Goal: Information Seeking & Learning: Check status

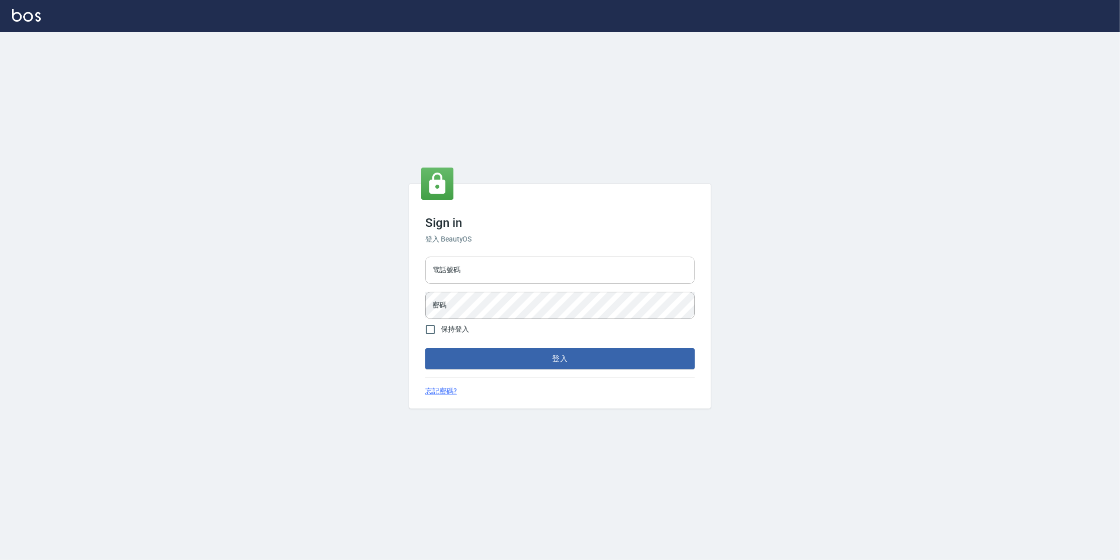
click at [486, 274] on input "電話號碼" at bounding box center [559, 269] width 269 height 27
type input "0977380821"
drag, startPoint x: 494, startPoint y: 264, endPoint x: 411, endPoint y: 273, distance: 82.9
click at [410, 274] on div "Sign in 登入 BeautyOS 電話號碼 [PHONE_NUMBER] 電話號碼 密碼 密碼 保持登入 登入 忘記密碼?" at bounding box center [560, 296] width 302 height 225
drag, startPoint x: 485, startPoint y: 270, endPoint x: 423, endPoint y: 270, distance: 62.3
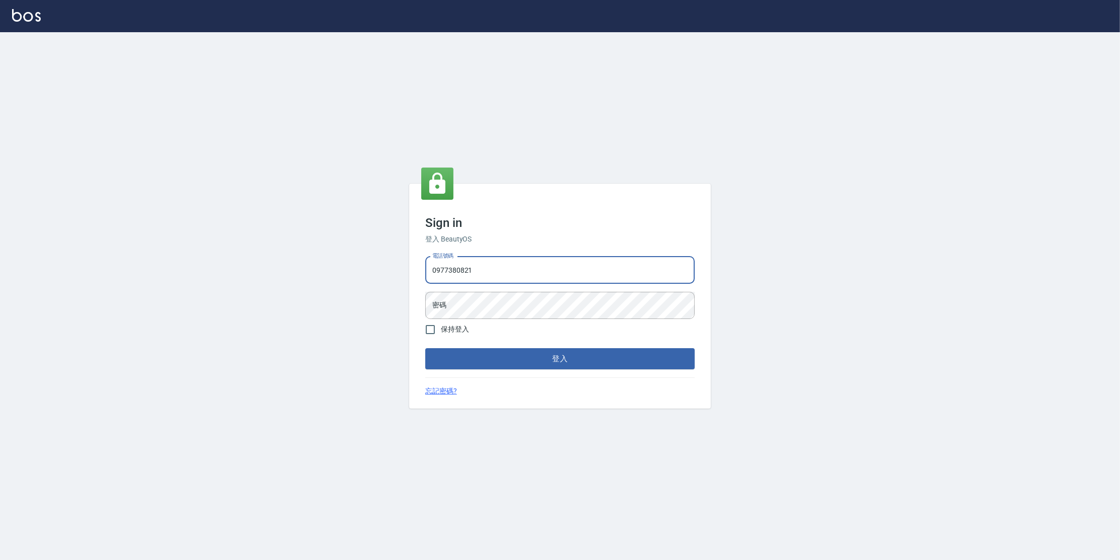
click at [421, 272] on div "Sign in 登入 BeautyOS 電話號碼 [PHONE_NUMBER] 電話號碼 密碼 密碼 保持登入 登入 忘記密碼?" at bounding box center [560, 296] width 302 height 225
click at [425, 348] on button "登入" at bounding box center [559, 358] width 269 height 21
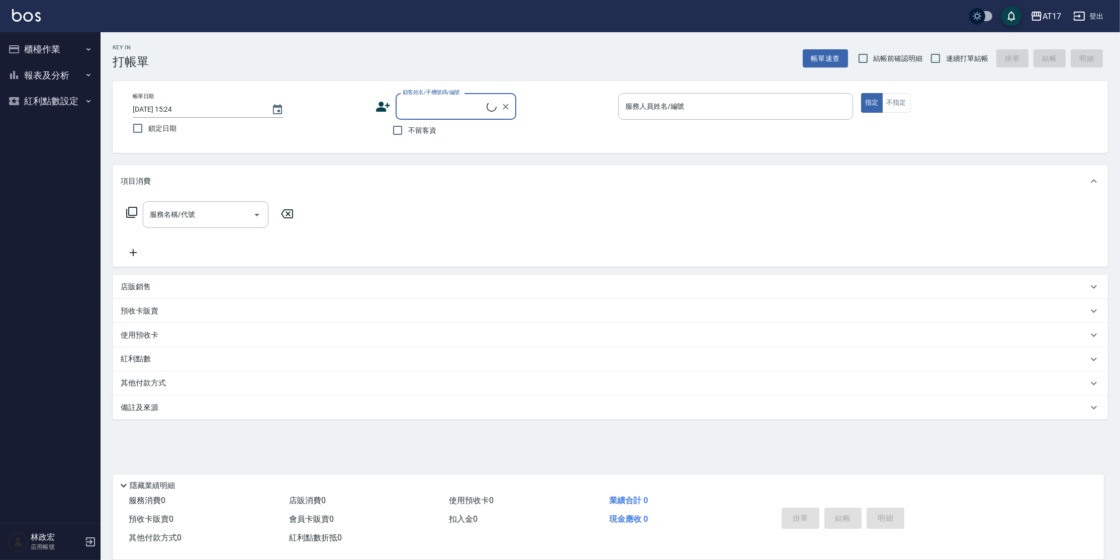
drag, startPoint x: 35, startPoint y: 77, endPoint x: 52, endPoint y: 109, distance: 36.2
click at [35, 77] on button "報表及分析" at bounding box center [50, 75] width 93 height 26
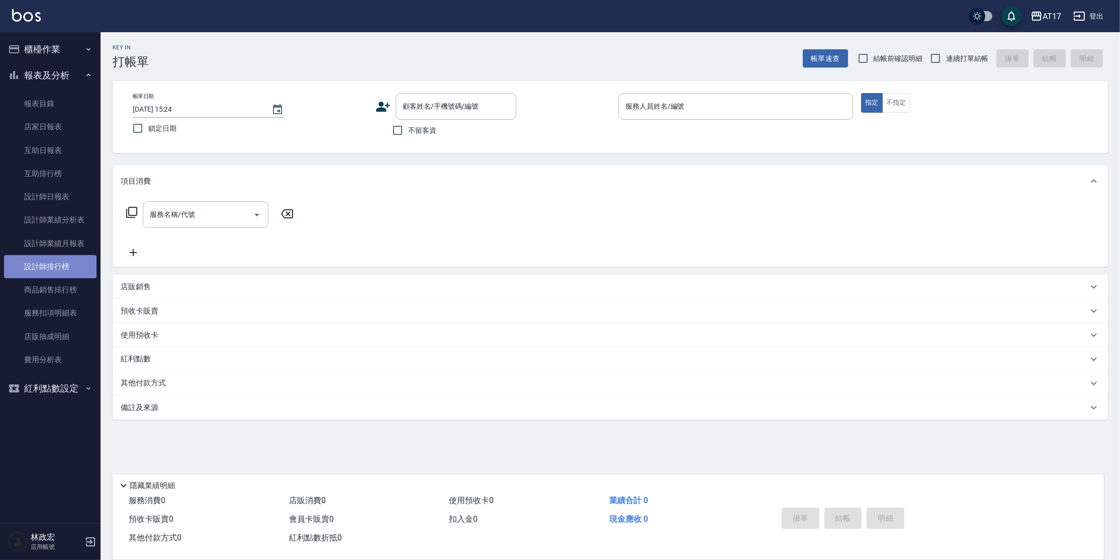
click at [39, 267] on link "設計師排行榜" at bounding box center [50, 266] width 93 height 23
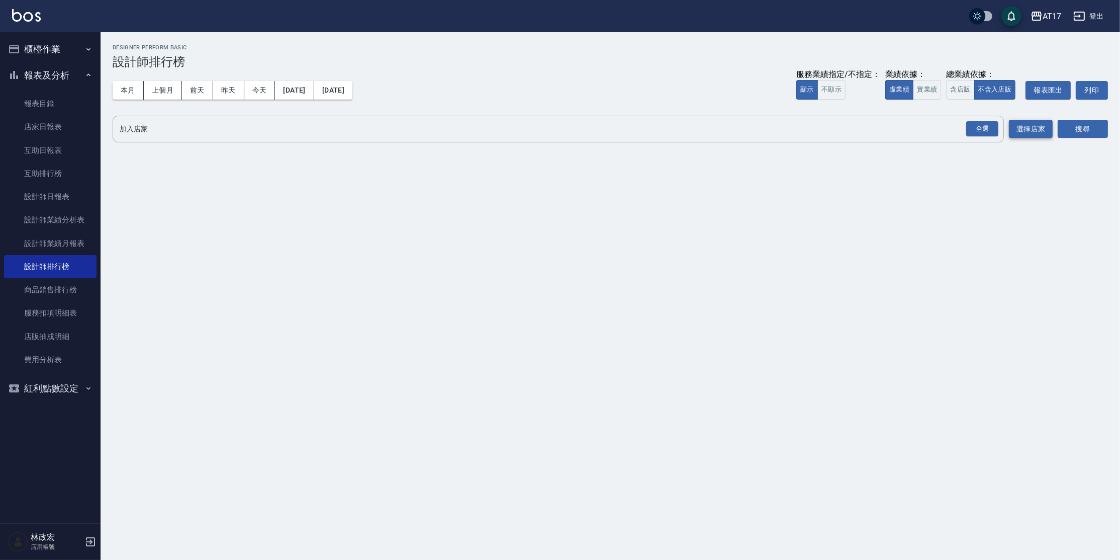
drag, startPoint x: 979, startPoint y: 125, endPoint x: 1013, endPoint y: 125, distance: 33.7
click at [980, 126] on div "全選" at bounding box center [982, 129] width 32 height 16
click at [1082, 131] on button "搜尋" at bounding box center [1083, 129] width 50 height 19
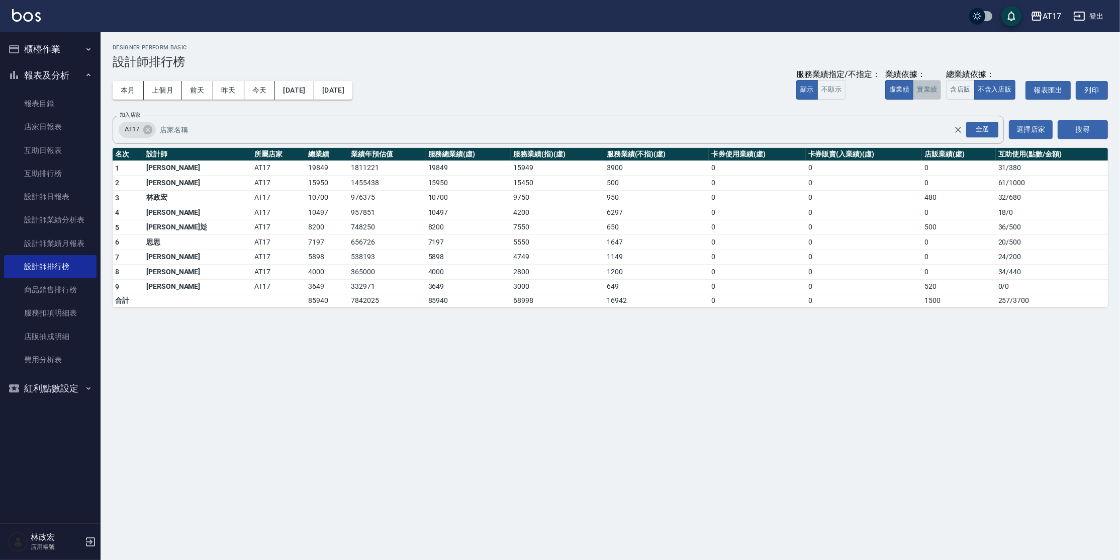
click at [930, 91] on button "實業績" at bounding box center [927, 90] width 28 height 20
click at [905, 93] on button "虛業績" at bounding box center [899, 90] width 28 height 20
click at [927, 88] on button "實業績" at bounding box center [927, 90] width 28 height 20
click at [53, 203] on link "設計師日報表" at bounding box center [50, 196] width 93 height 23
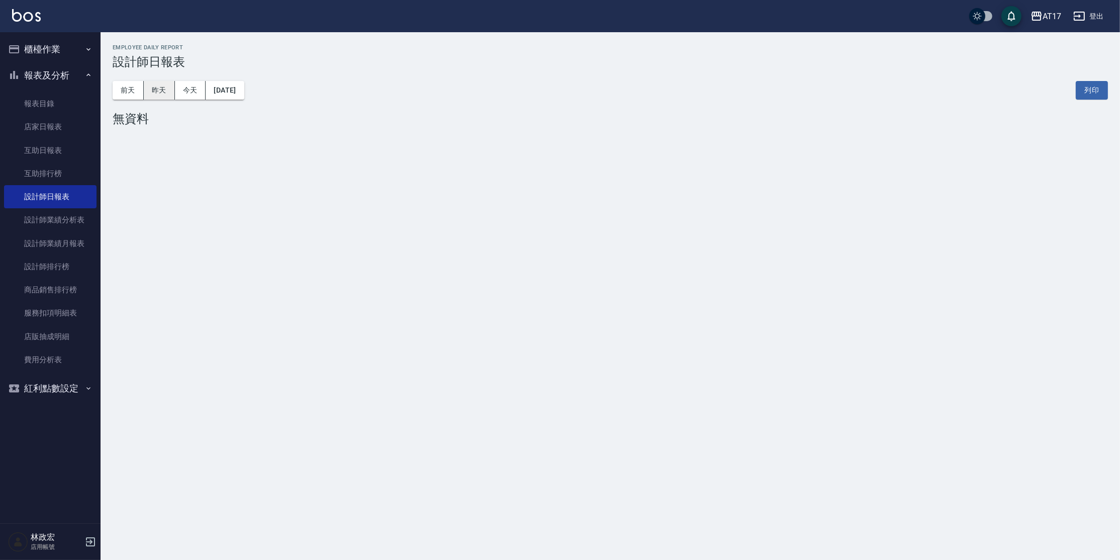
click at [163, 89] on button "昨天" at bounding box center [159, 90] width 31 height 19
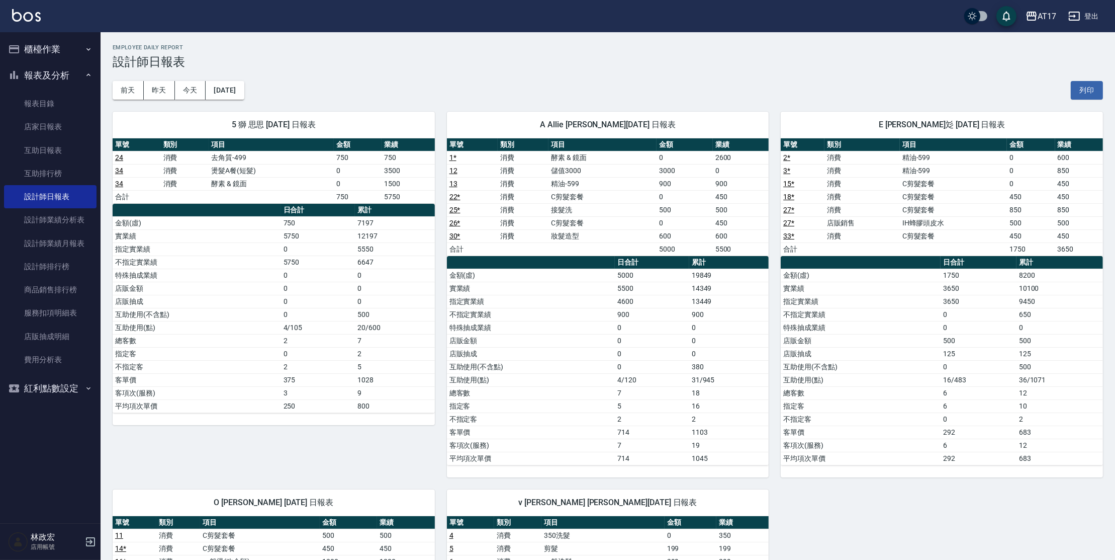
drag, startPoint x: 230, startPoint y: 97, endPoint x: 101, endPoint y: 85, distance: 129.2
click at [101, 85] on div "AT17 登出 櫃檯作業 打帳單 帳單列表 現金收支登錄 每日結帳 報表及分析 報表目錄 店家日報表 互助日報表 互助排行榜 設計師日報表 設計師業績分析表 …" at bounding box center [557, 472] width 1115 height 945
click at [137, 88] on button "前天" at bounding box center [128, 90] width 31 height 19
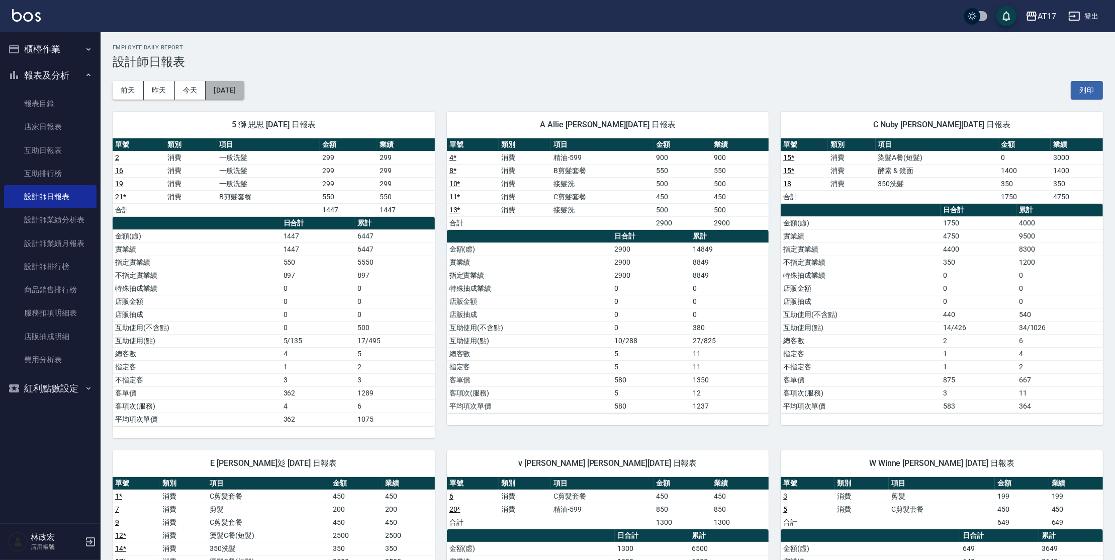
click at [244, 94] on button "[DATE]" at bounding box center [225, 90] width 38 height 19
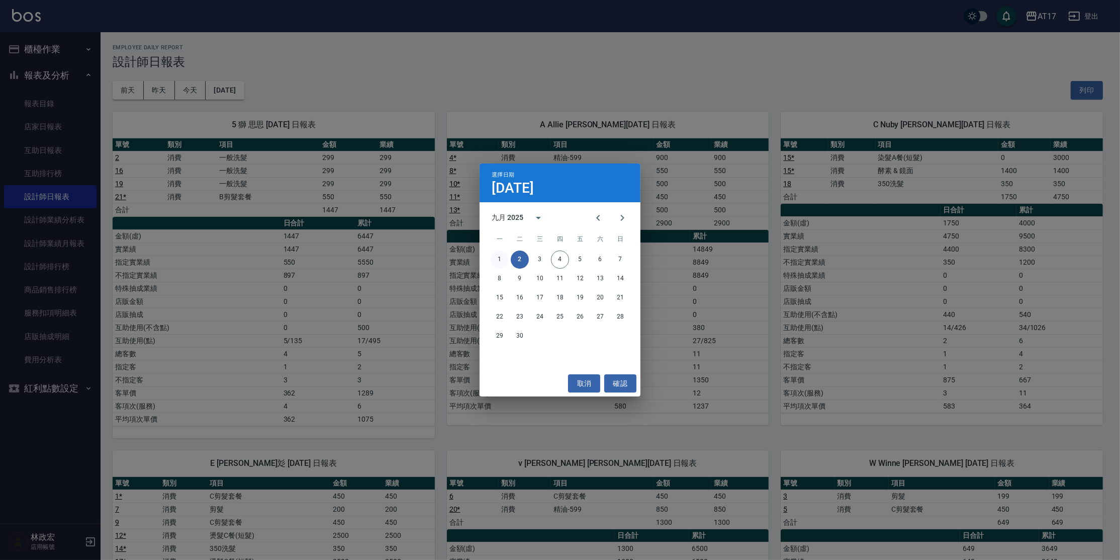
click at [500, 263] on button "1" at bounding box center [500, 259] width 18 height 18
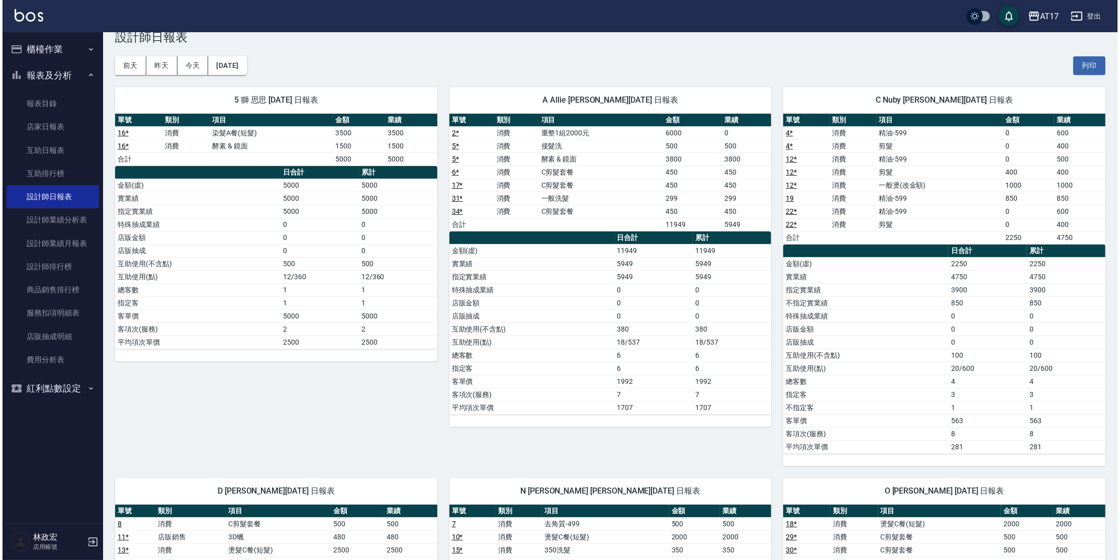
scroll to position [13, 0]
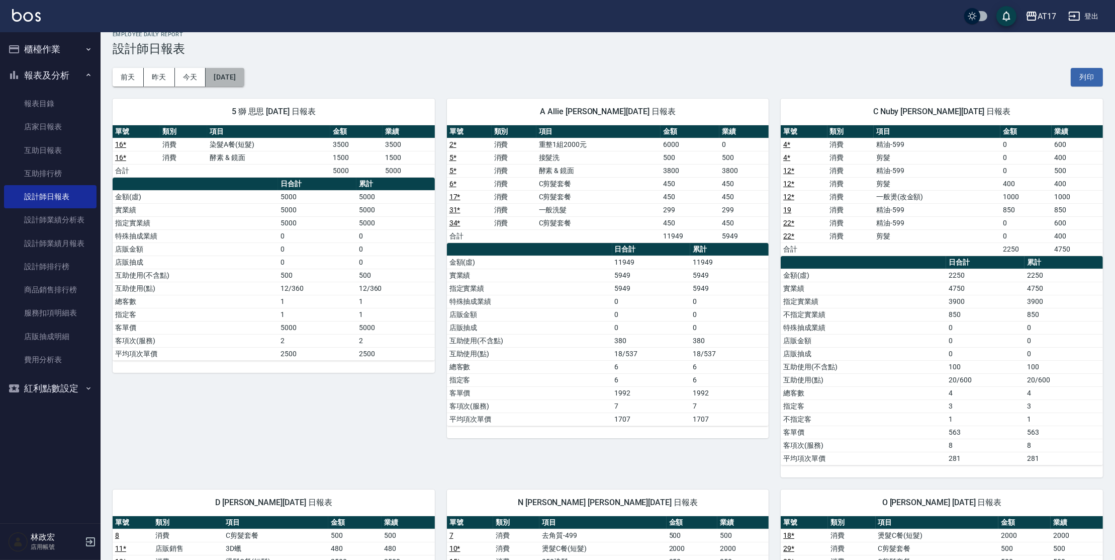
click at [237, 77] on button "[DATE]" at bounding box center [225, 77] width 38 height 19
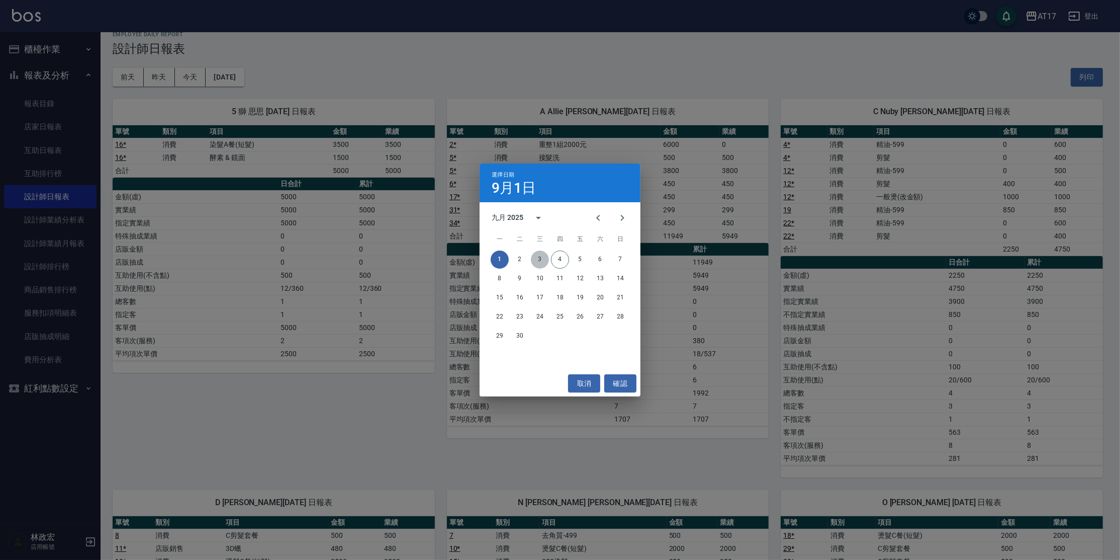
click at [540, 261] on button "3" at bounding box center [540, 259] width 18 height 18
